Goal: Task Accomplishment & Management: Manage account settings

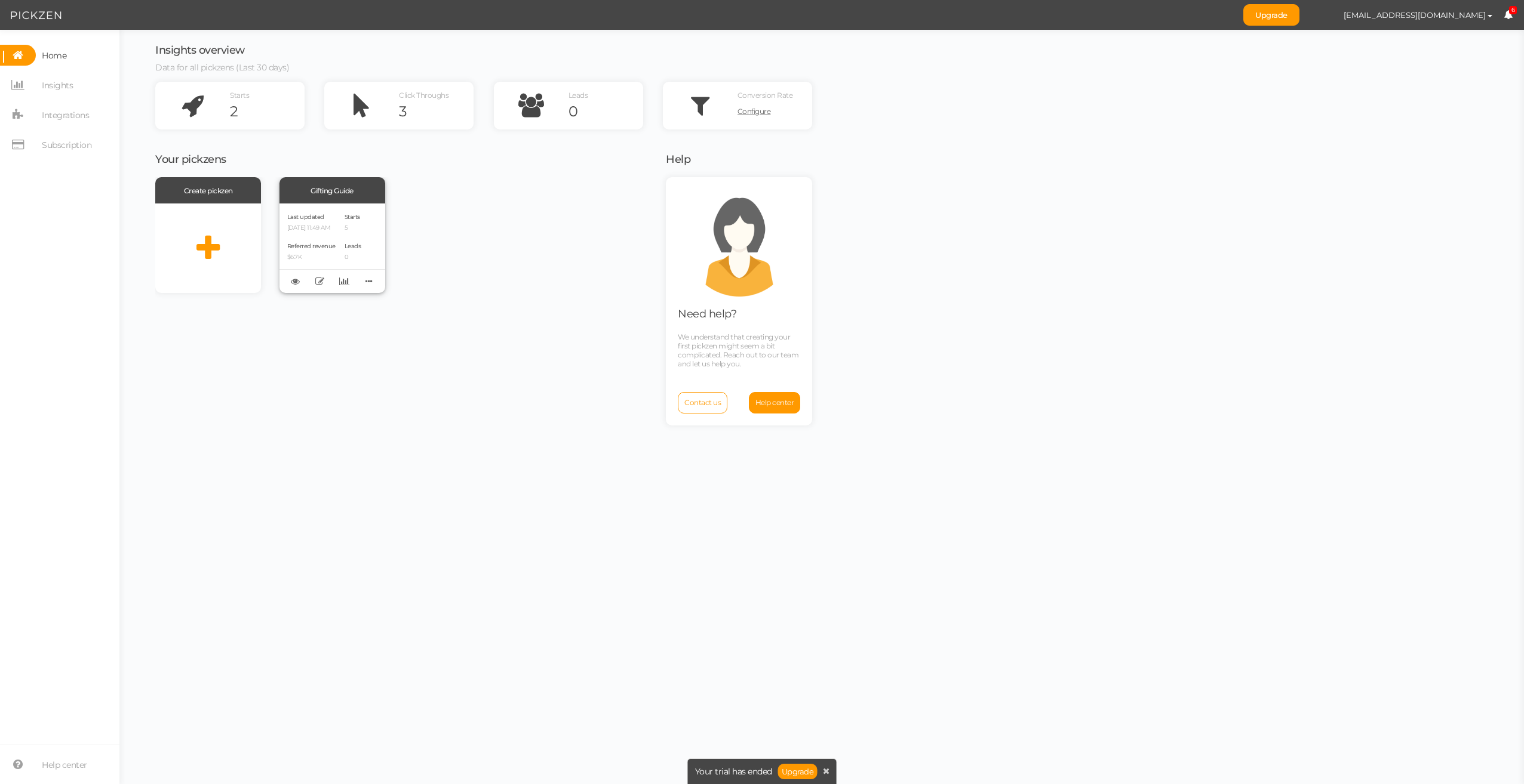
click at [324, 186] on div "Gifting Guide" at bounding box center [332, 190] width 106 height 26
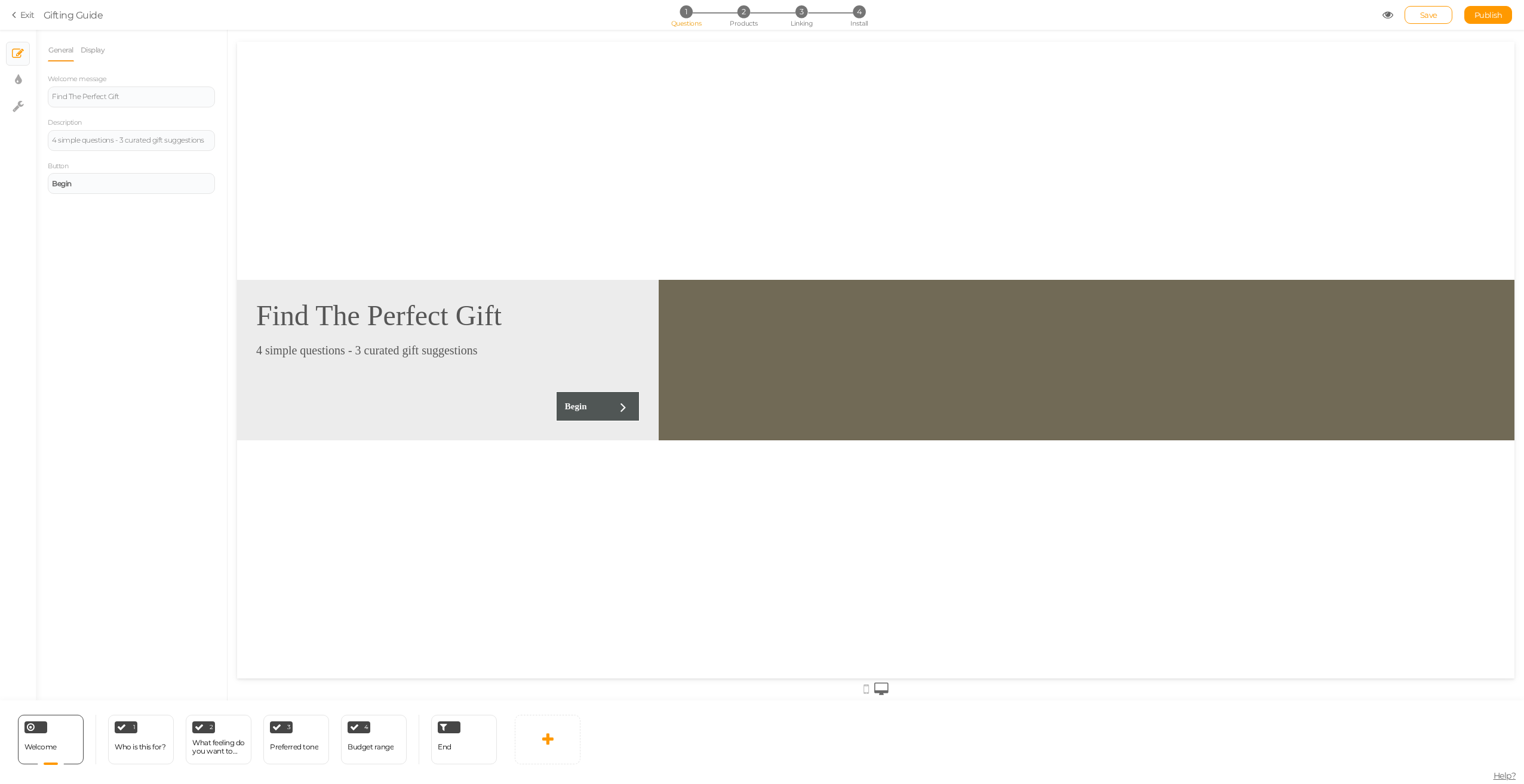
click at [13, 13] on icon at bounding box center [16, 15] width 8 height 11
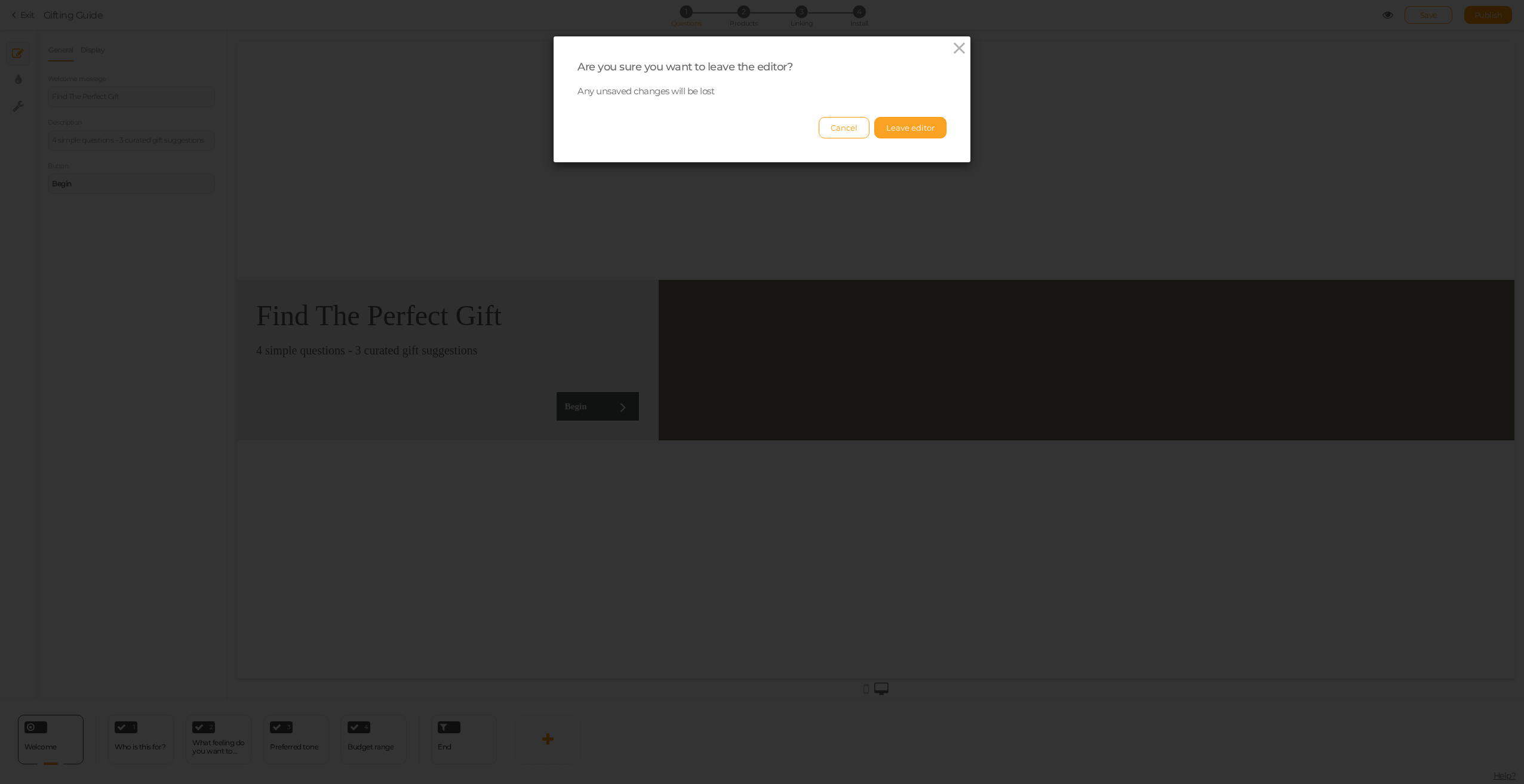
click at [906, 128] on button "Leave editor" at bounding box center [910, 128] width 72 height 22
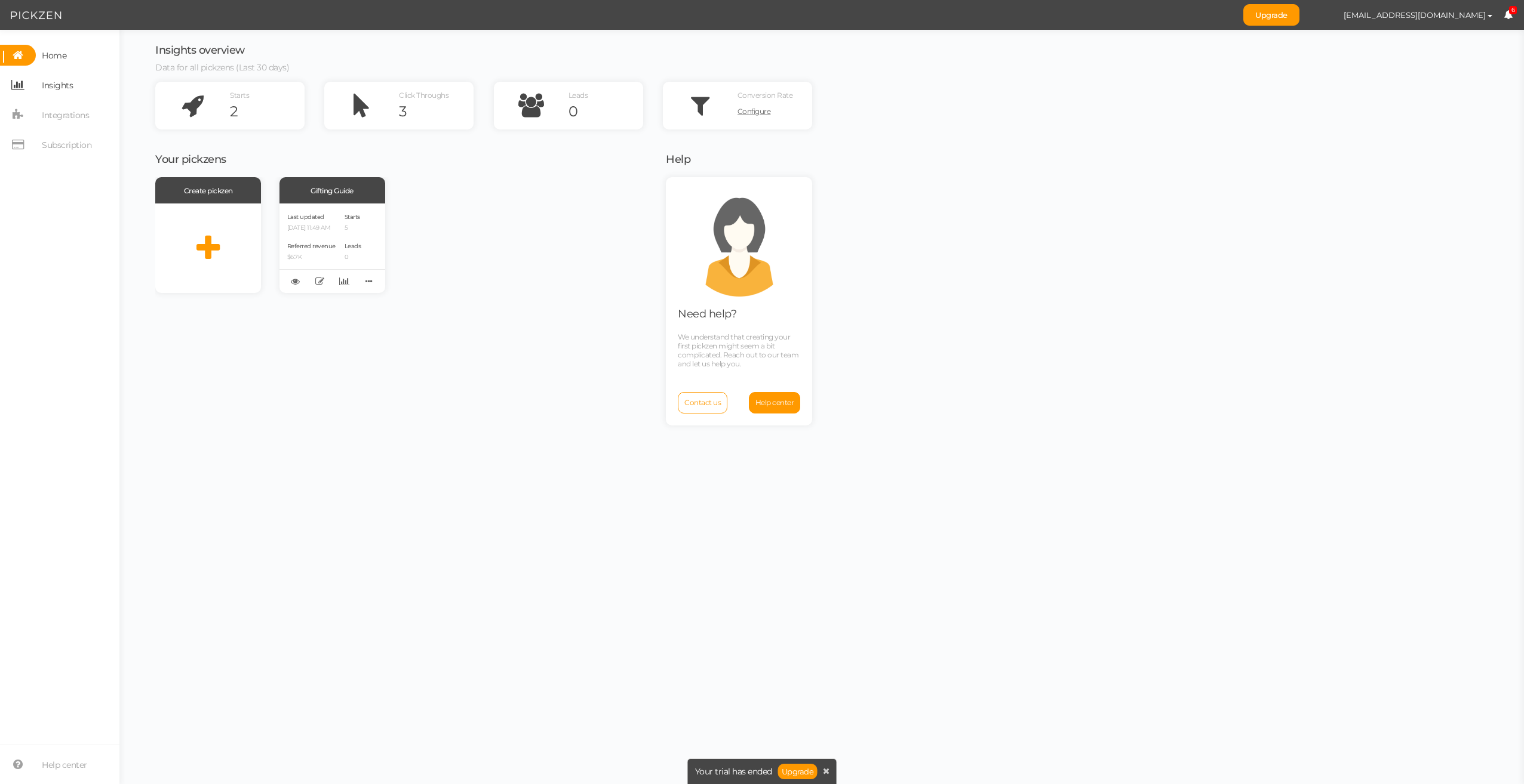
click at [78, 88] on link "Insights" at bounding box center [60, 85] width 120 height 21
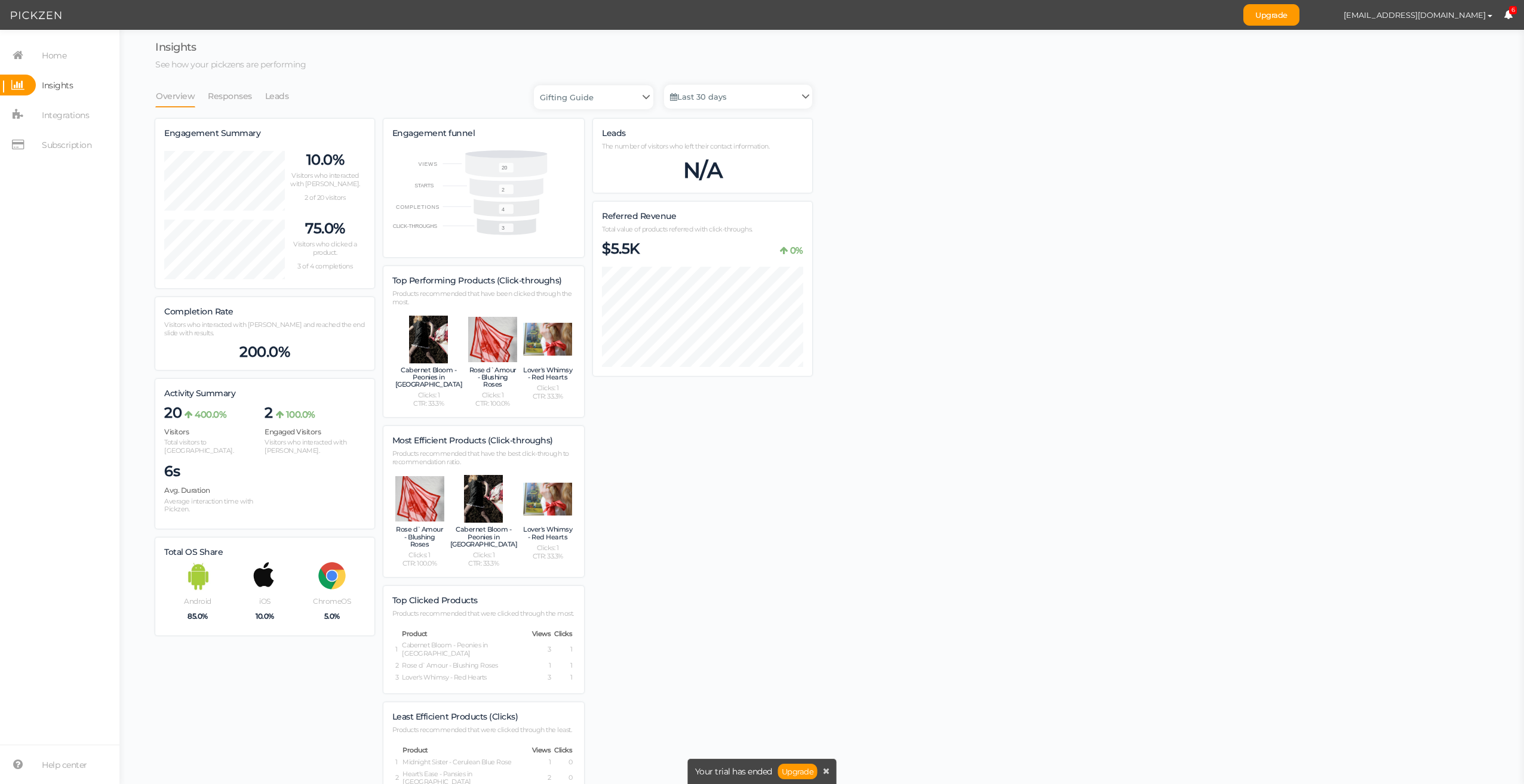
scroll to position [804, 656]
click at [703, 101] on link "Last 30 days" at bounding box center [737, 97] width 148 height 24
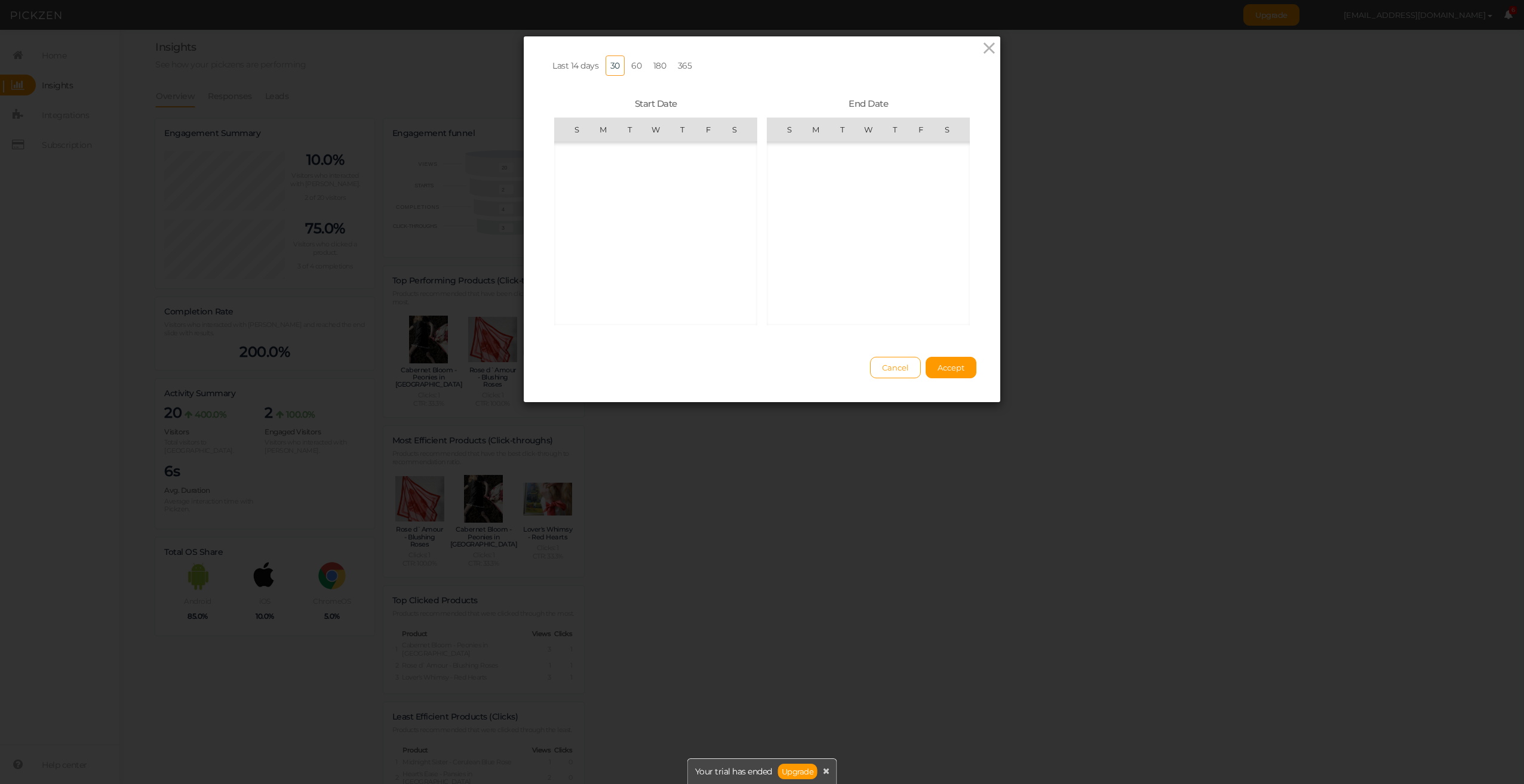
scroll to position [276358, 0]
click at [983, 49] on icon at bounding box center [989, 48] width 17 height 18
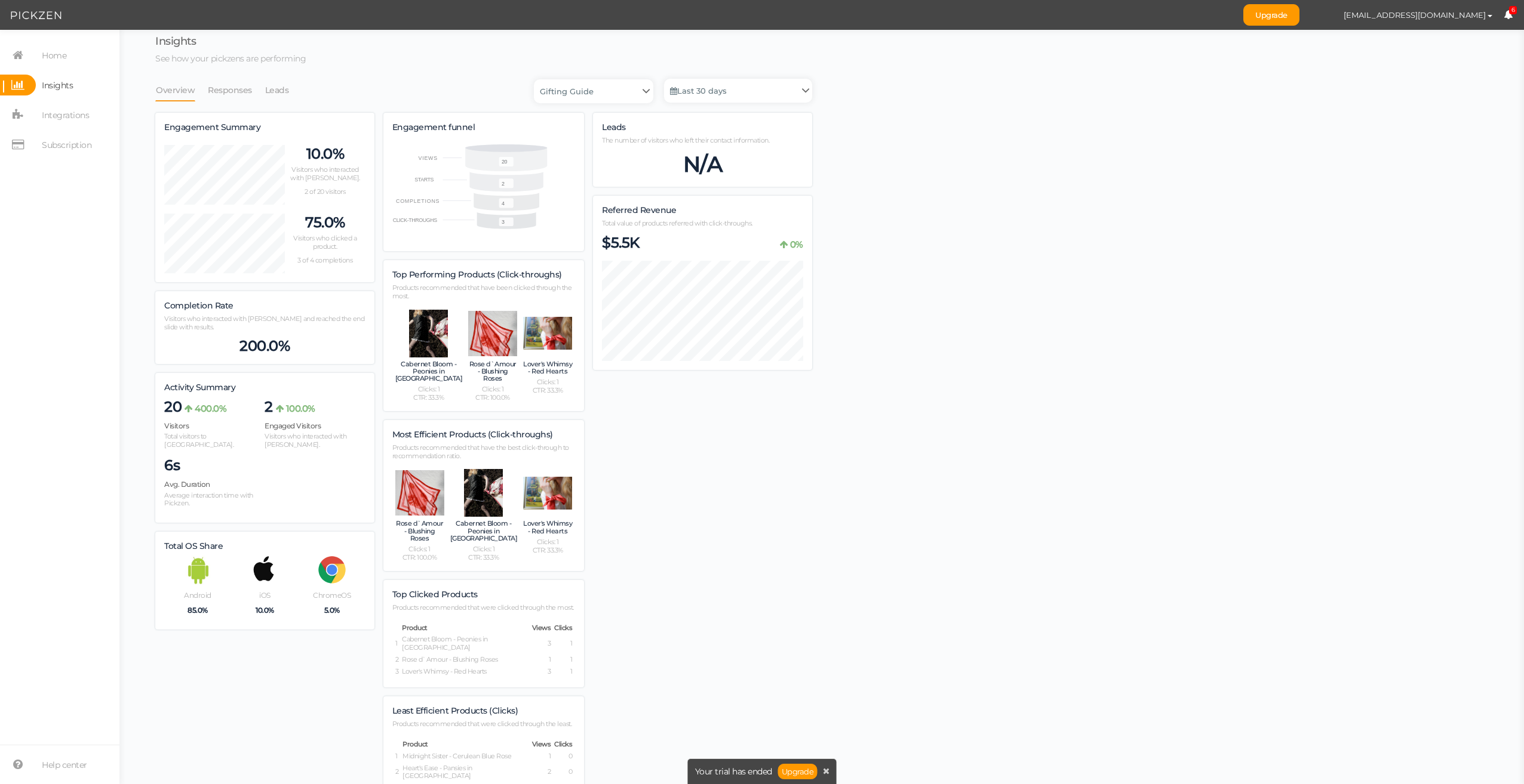
scroll to position [0, 0]
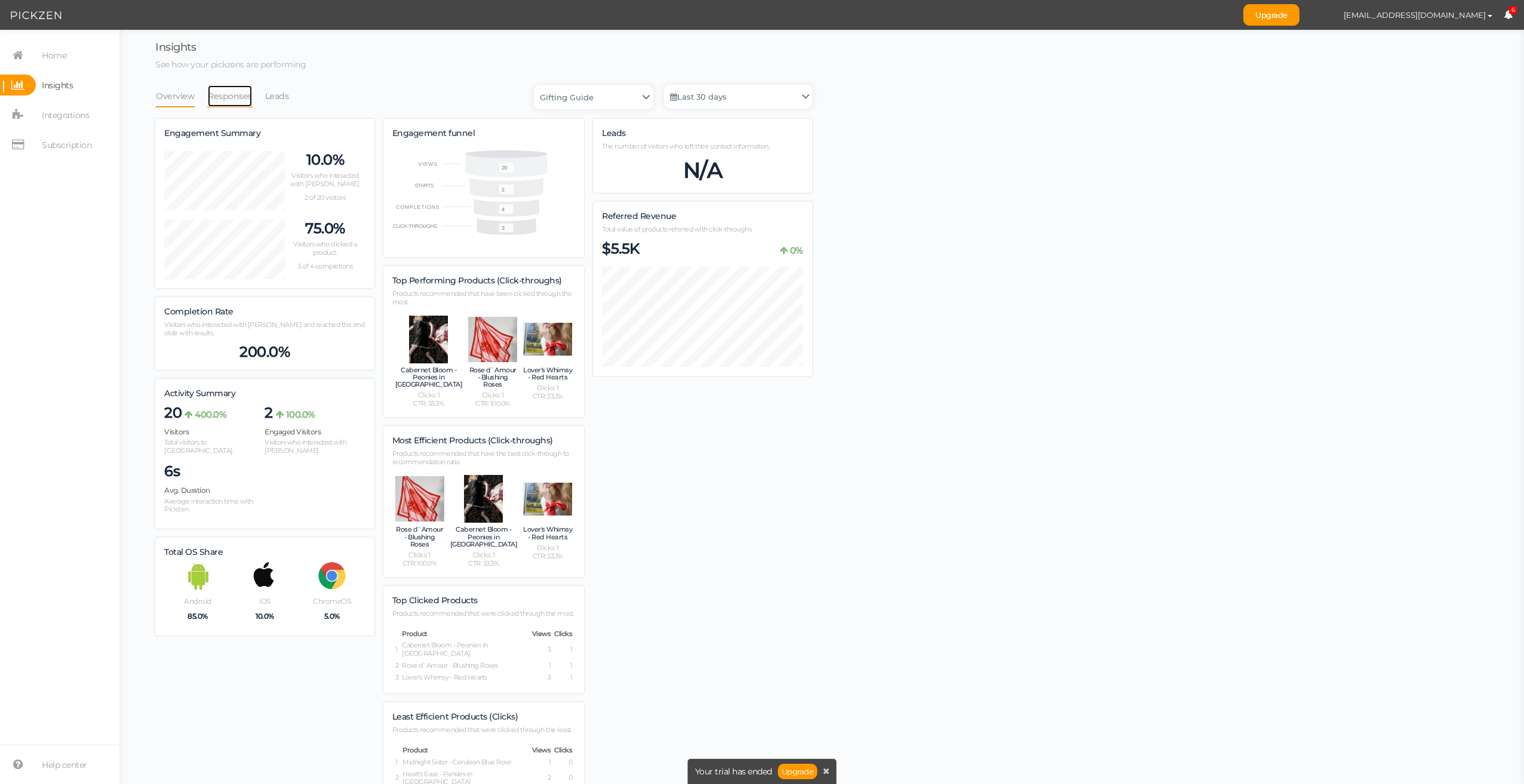
click at [241, 99] on link "Responses" at bounding box center [230, 96] width 45 height 23
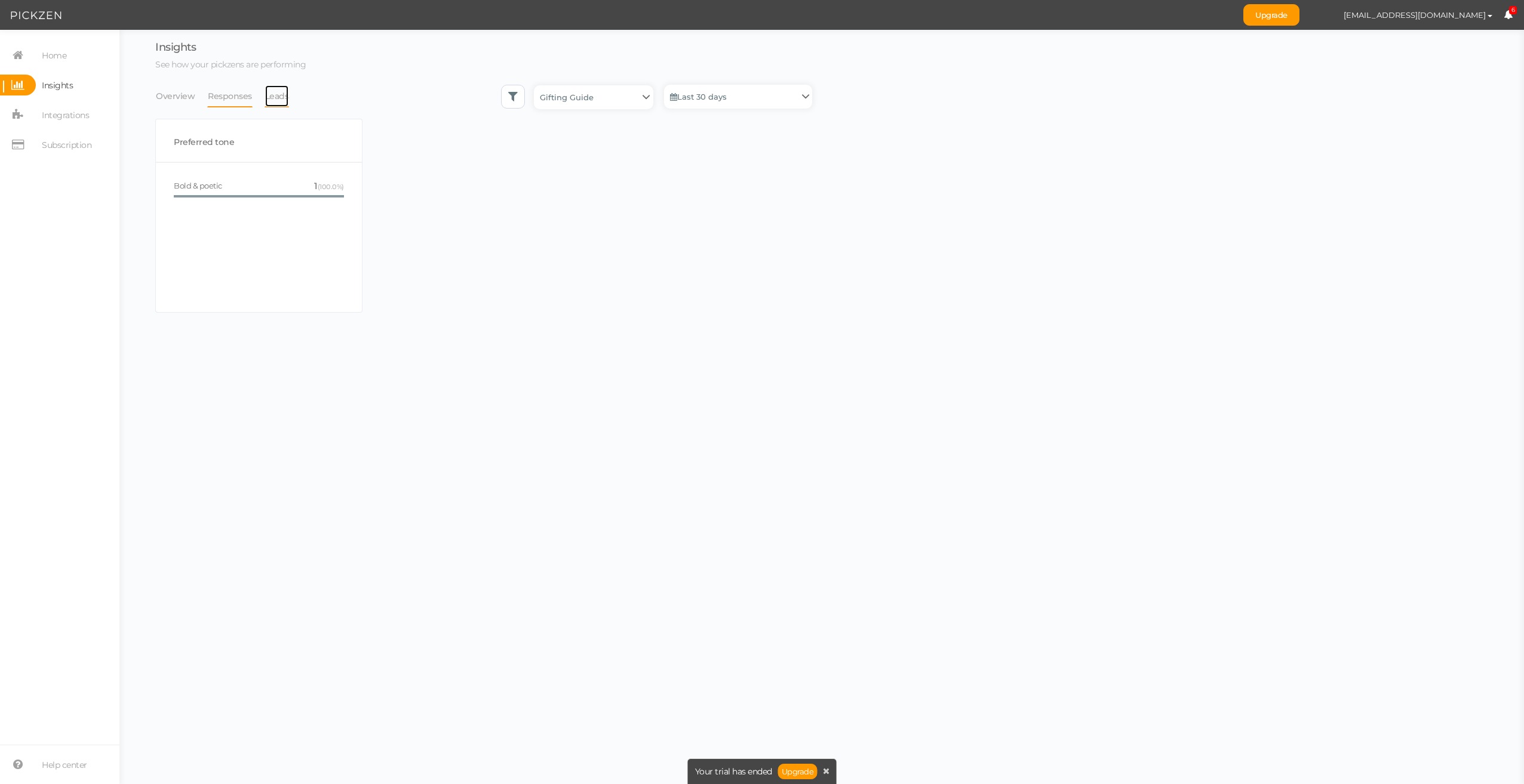
click at [273, 97] on link "Leads" at bounding box center [277, 96] width 25 height 23
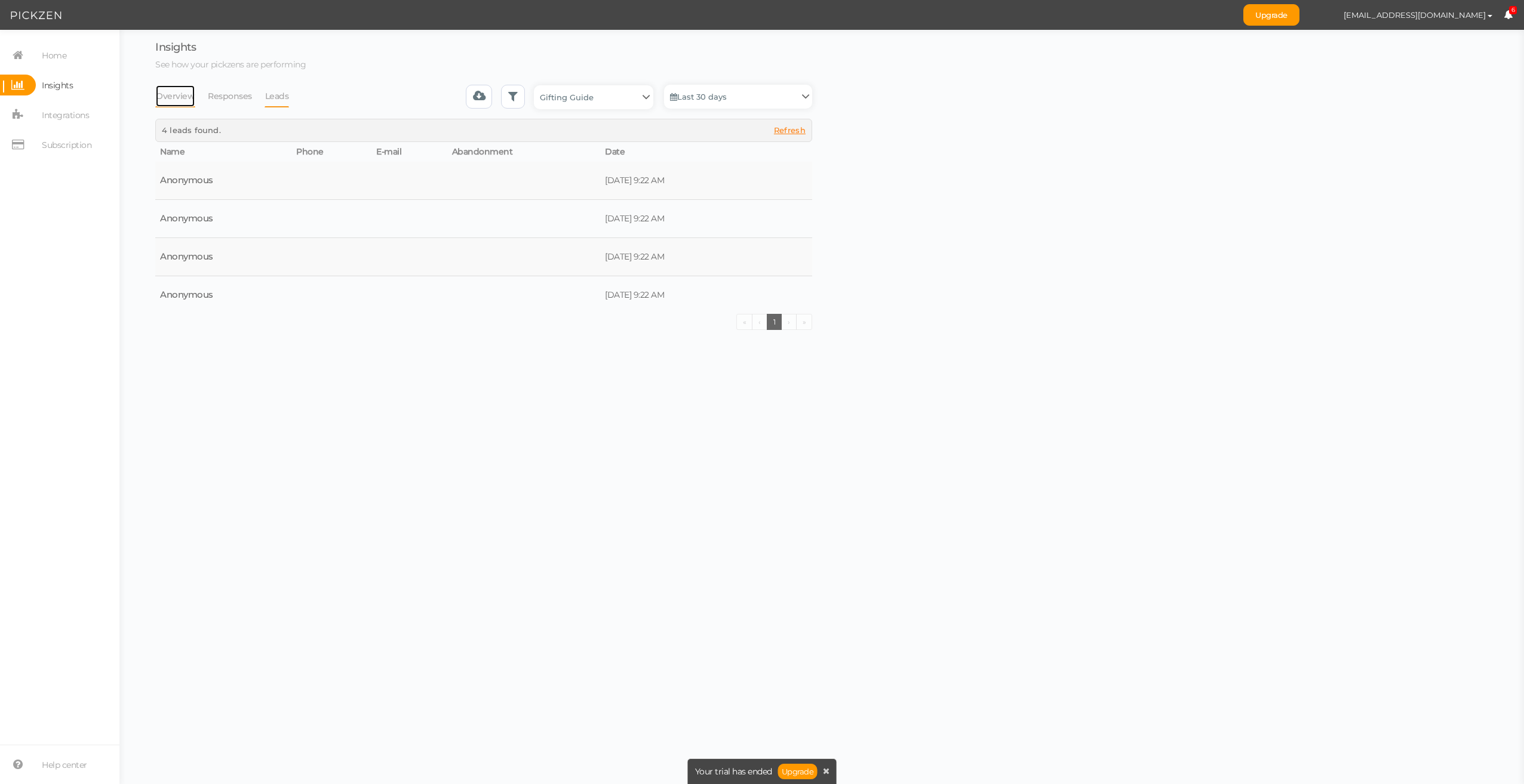
click at [177, 96] on link "Overview" at bounding box center [175, 96] width 40 height 23
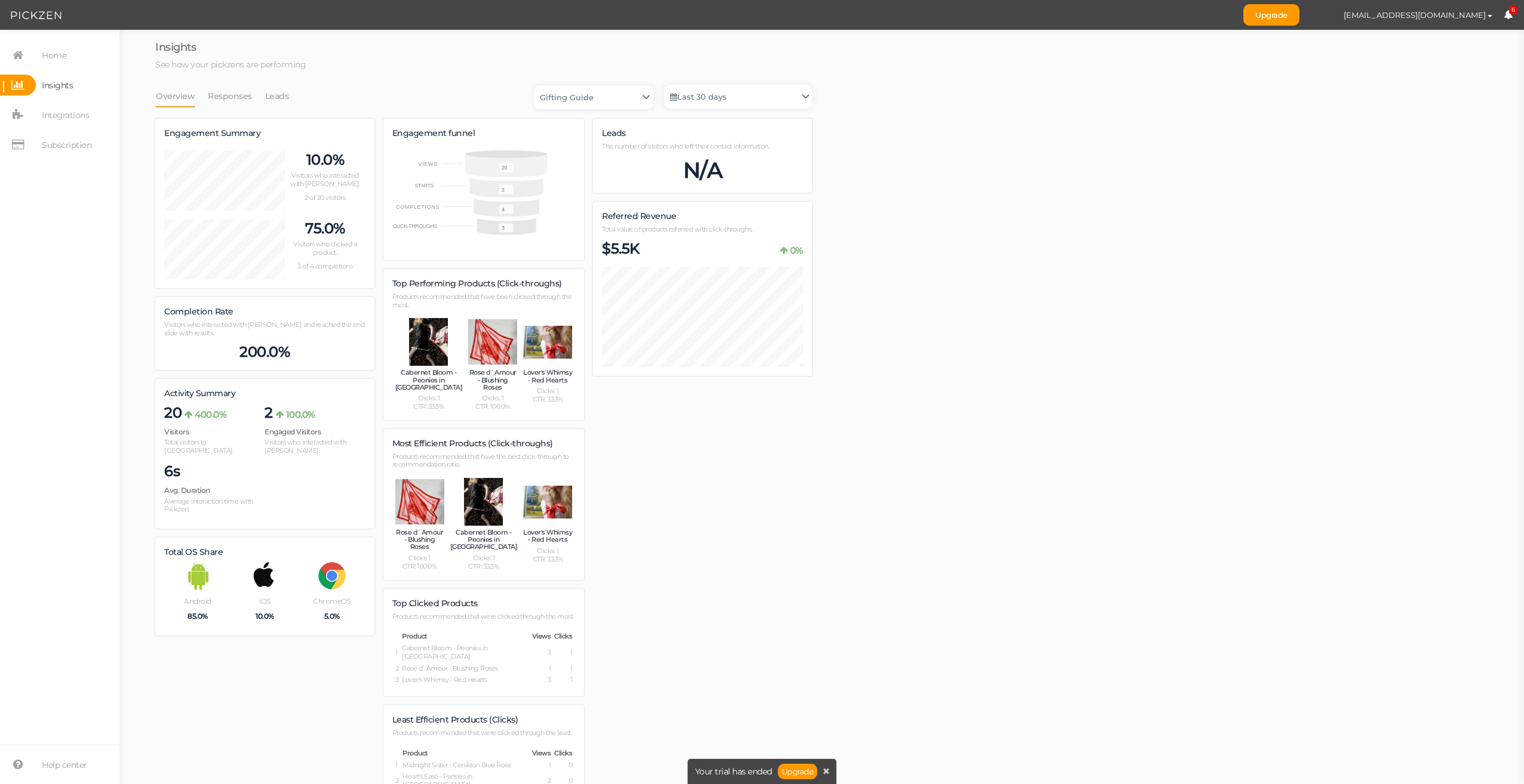
scroll to position [807, 656]
click at [77, 106] on span "Integrations" at bounding box center [65, 116] width 47 height 19
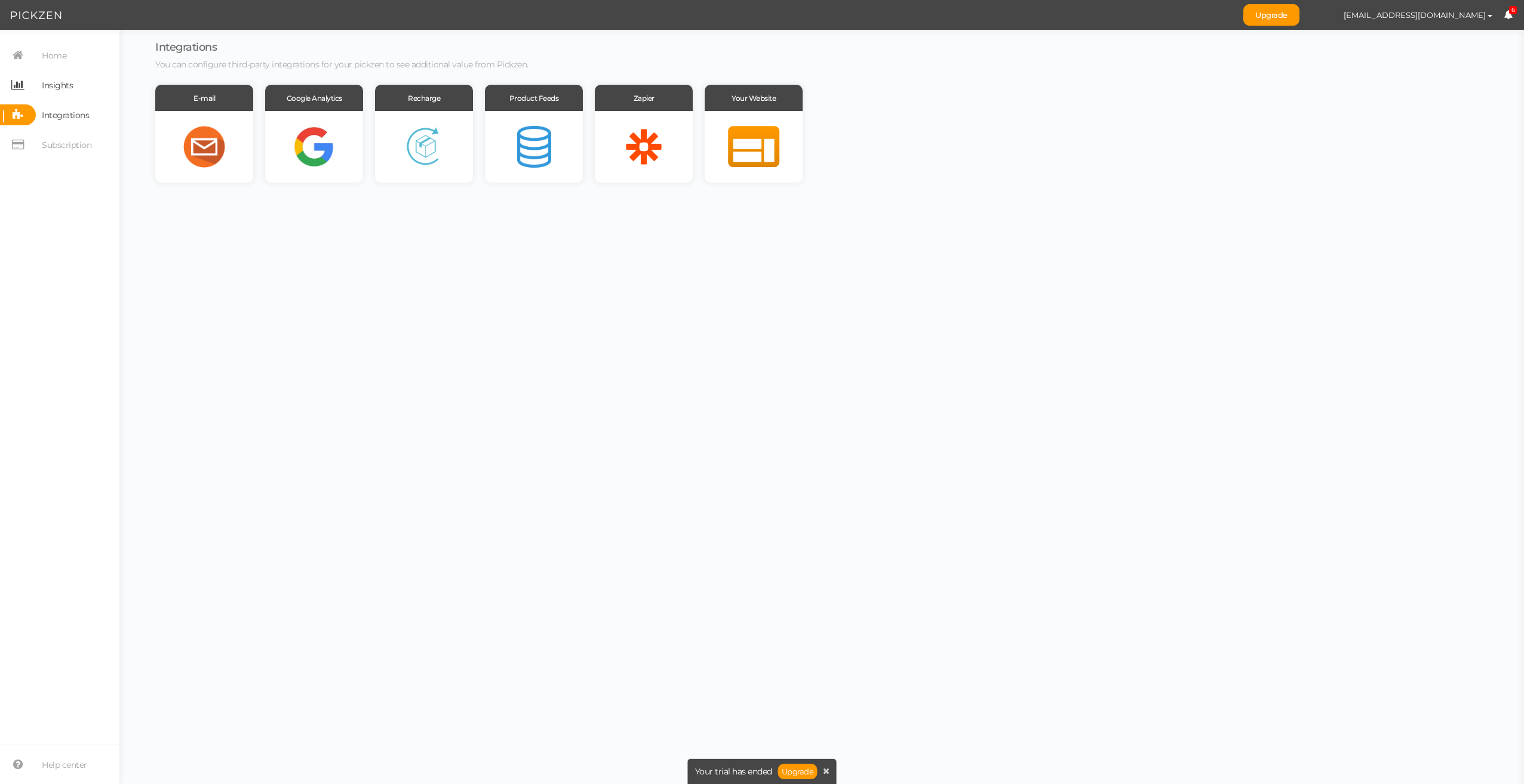
click at [65, 85] on span "Insights" at bounding box center [57, 86] width 31 height 19
